Goal: Task Accomplishment & Management: Manage account settings

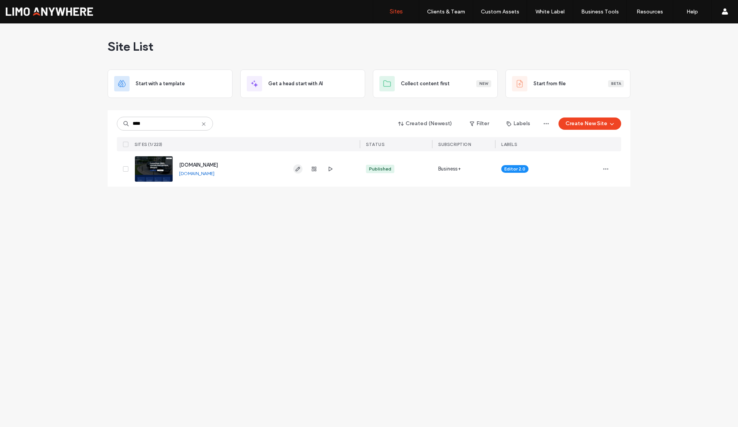
type input "****"
click at [297, 168] on use "button" at bounding box center [298, 169] width 5 height 5
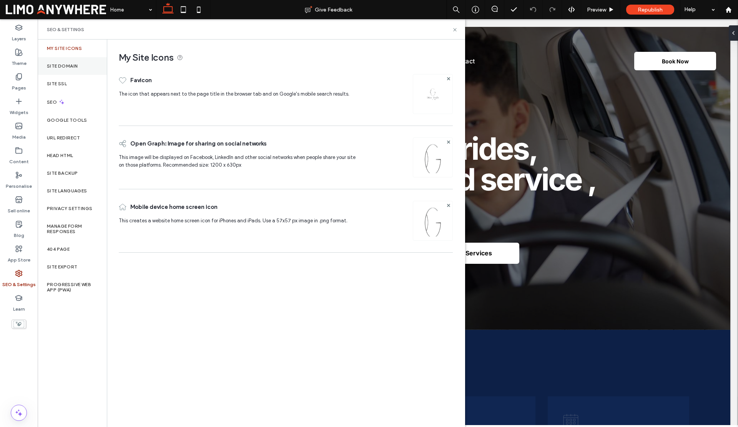
click at [70, 65] on label "Site Domain" at bounding box center [62, 65] width 31 height 5
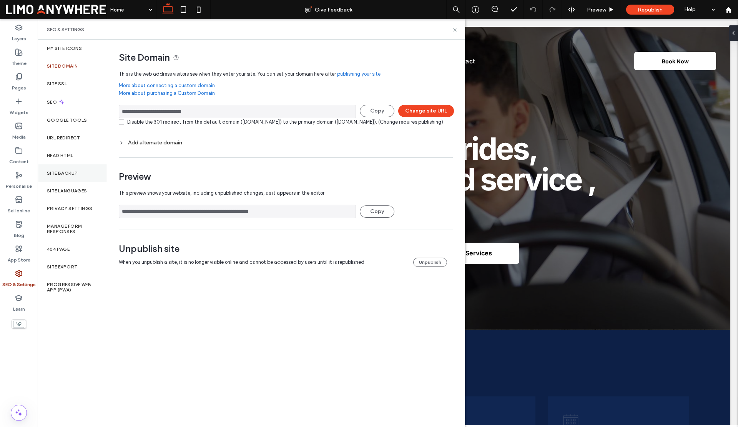
click at [68, 173] on label "Site backup" at bounding box center [62, 173] width 31 height 5
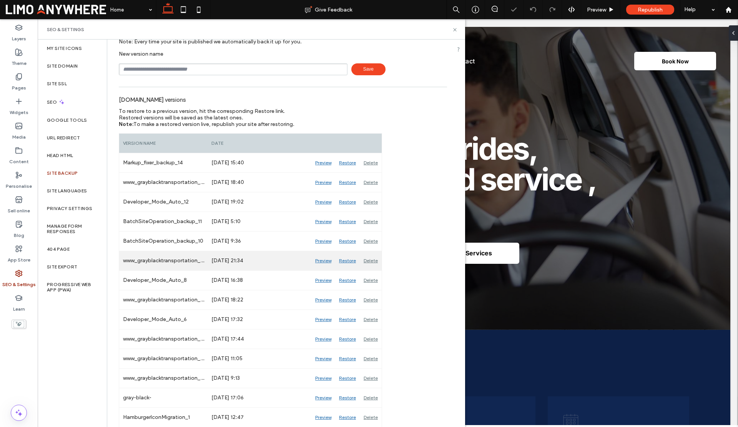
scroll to position [37, 0]
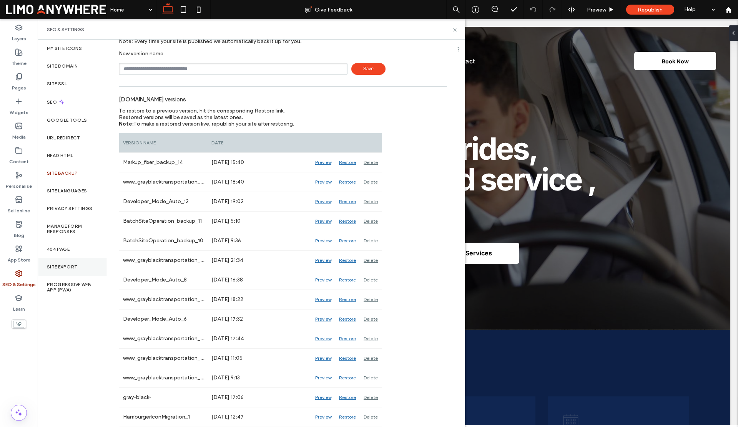
click at [61, 264] on label "Site Export" at bounding box center [62, 266] width 30 height 5
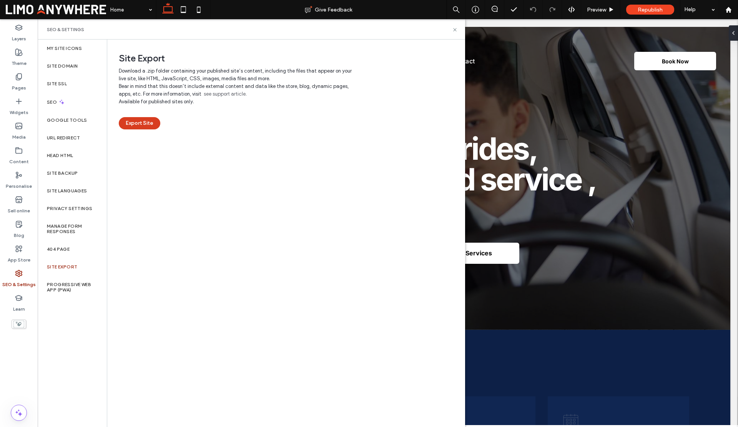
click at [131, 125] on button "Export Site" at bounding box center [140, 123] width 42 height 12
click at [454, 31] on use at bounding box center [454, 29] width 3 height 3
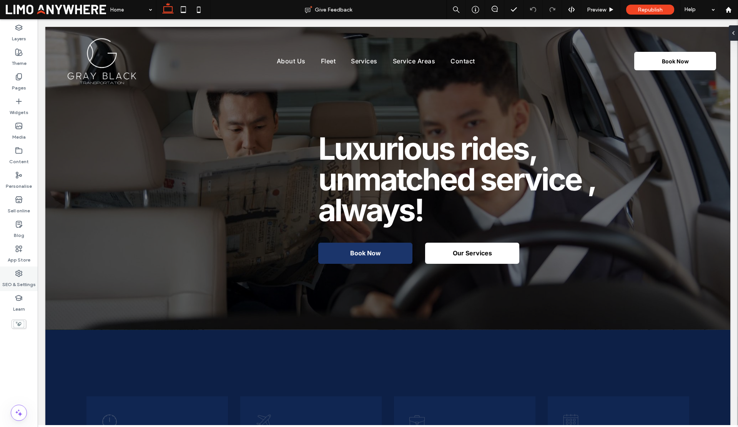
click at [20, 277] on icon at bounding box center [19, 274] width 8 height 8
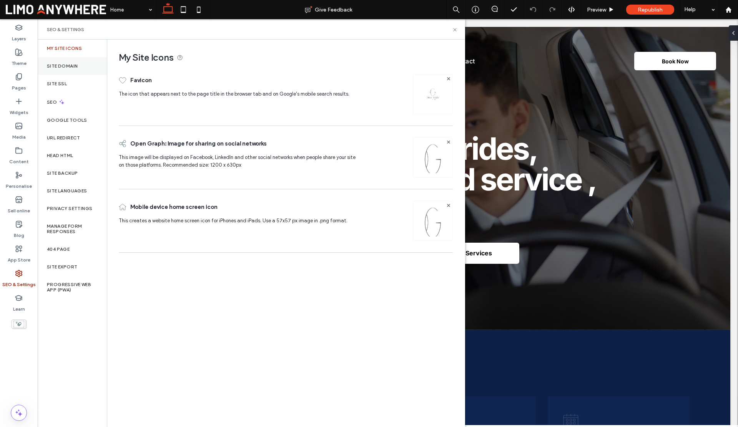
click at [62, 67] on label "Site Domain" at bounding box center [62, 65] width 31 height 5
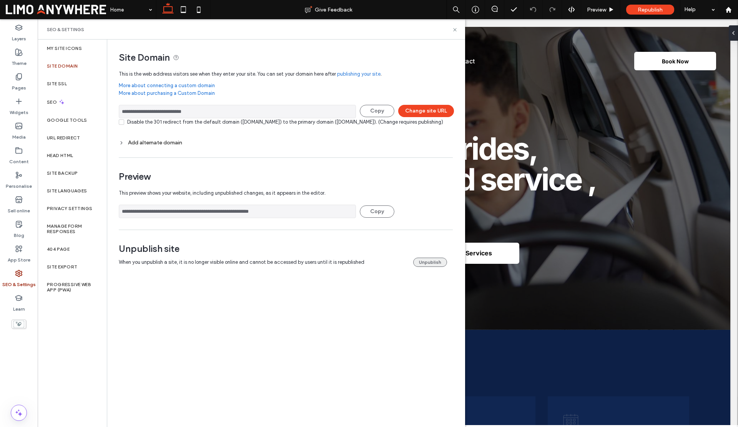
click at [417, 267] on button "Unpublish" at bounding box center [430, 262] width 34 height 9
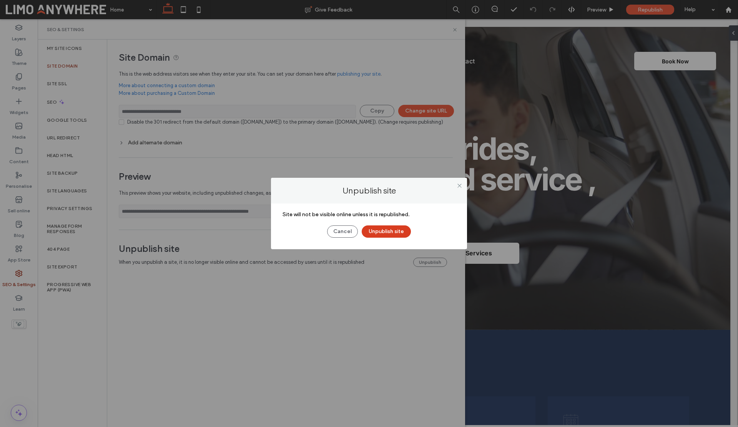
click at [369, 232] on button "Unpublish site" at bounding box center [386, 232] width 49 height 12
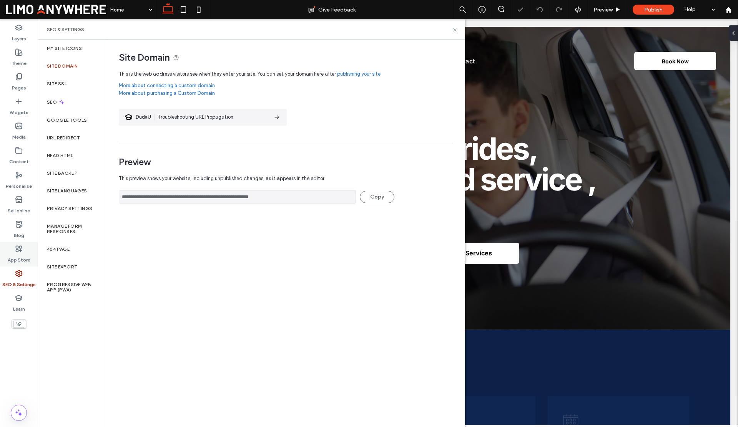
click at [22, 256] on label "App Store" at bounding box center [19, 258] width 23 height 11
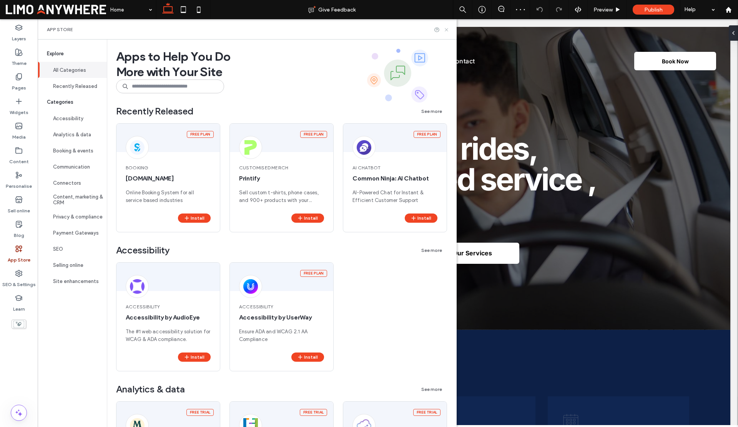
click at [449, 30] on icon at bounding box center [447, 30] width 6 height 6
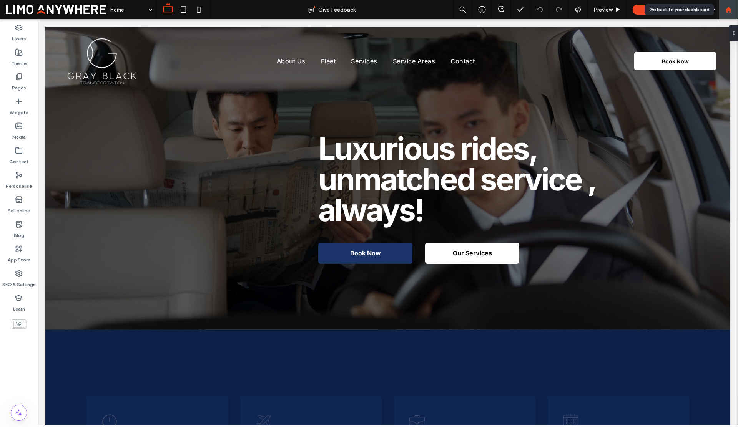
click at [725, 13] on div at bounding box center [728, 9] width 19 height 19
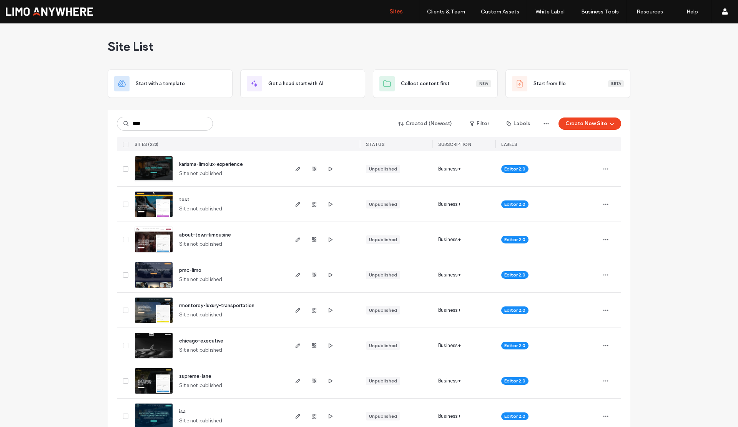
type input "****"
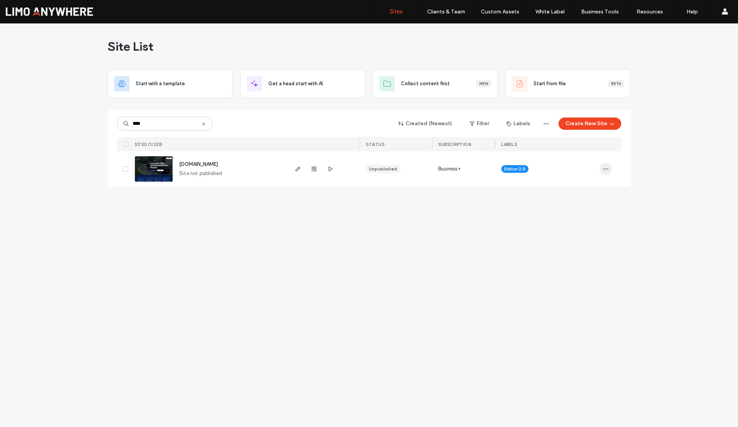
click at [606, 167] on icon "button" at bounding box center [606, 169] width 6 height 6
click at [573, 212] on span "Assign Label" at bounding box center [572, 210] width 28 height 8
click at [500, 189] on div "CANCELLED" at bounding box center [542, 188] width 101 height 15
click at [571, 243] on button "Assign" at bounding box center [573, 245] width 26 height 9
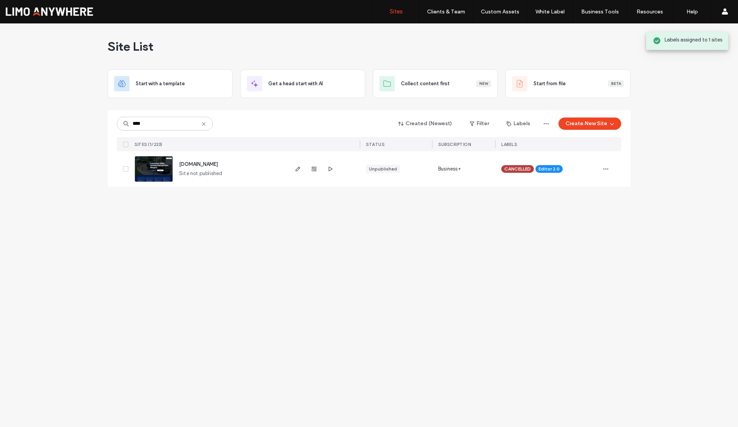
click at [536, 219] on div "Site List Start with a template Get a head start with AI Collect content first …" at bounding box center [369, 225] width 738 height 404
